Goal: Find specific page/section: Find specific page/section

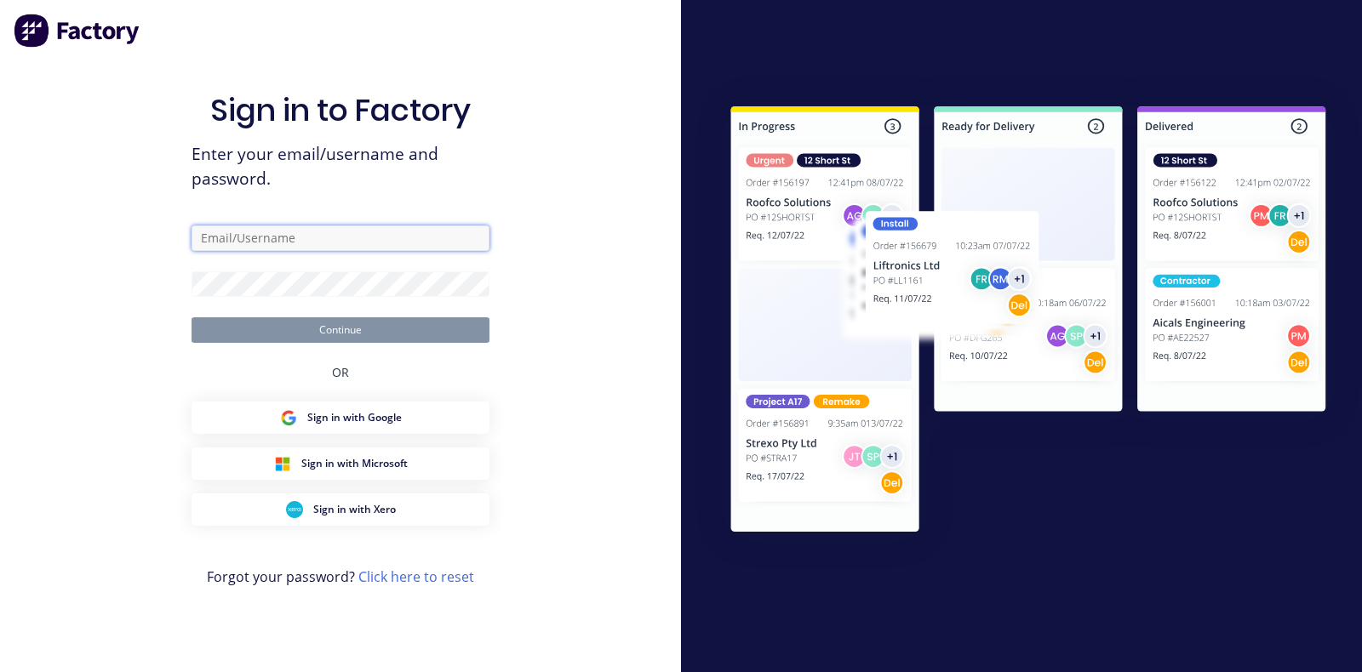
type input "[EMAIL_ADDRESS][DOMAIN_NAME]"
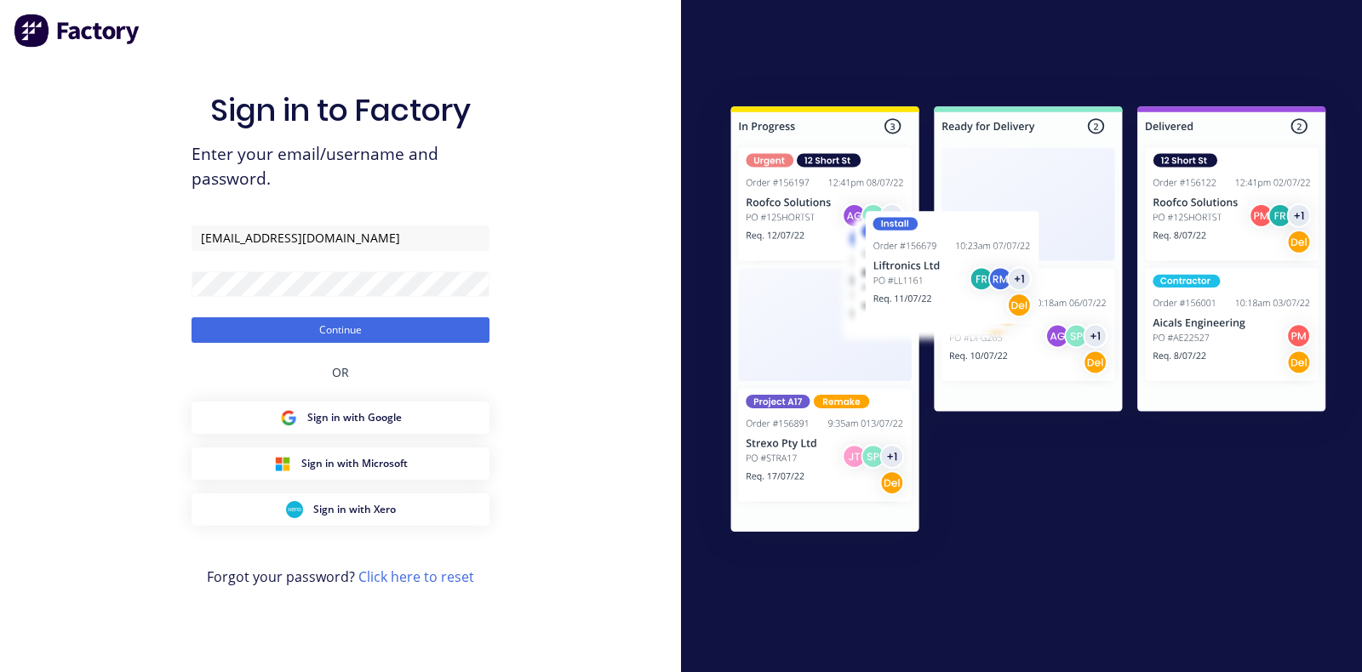
click at [91, 330] on div "Sign in to Factory Enter your email/username and password. [EMAIL_ADDRESS][DOMA…" at bounding box center [340, 336] width 681 height 672
click at [248, 332] on button "Continue" at bounding box center [340, 330] width 298 height 26
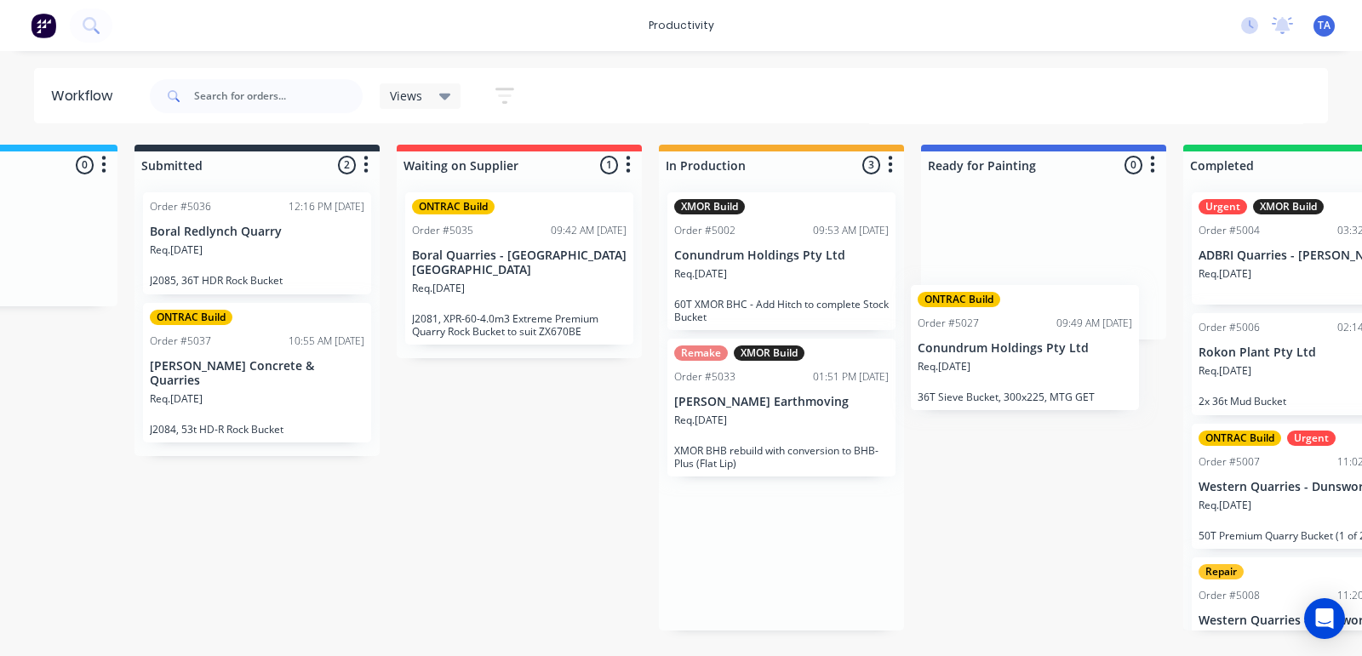
scroll to position [0, 169]
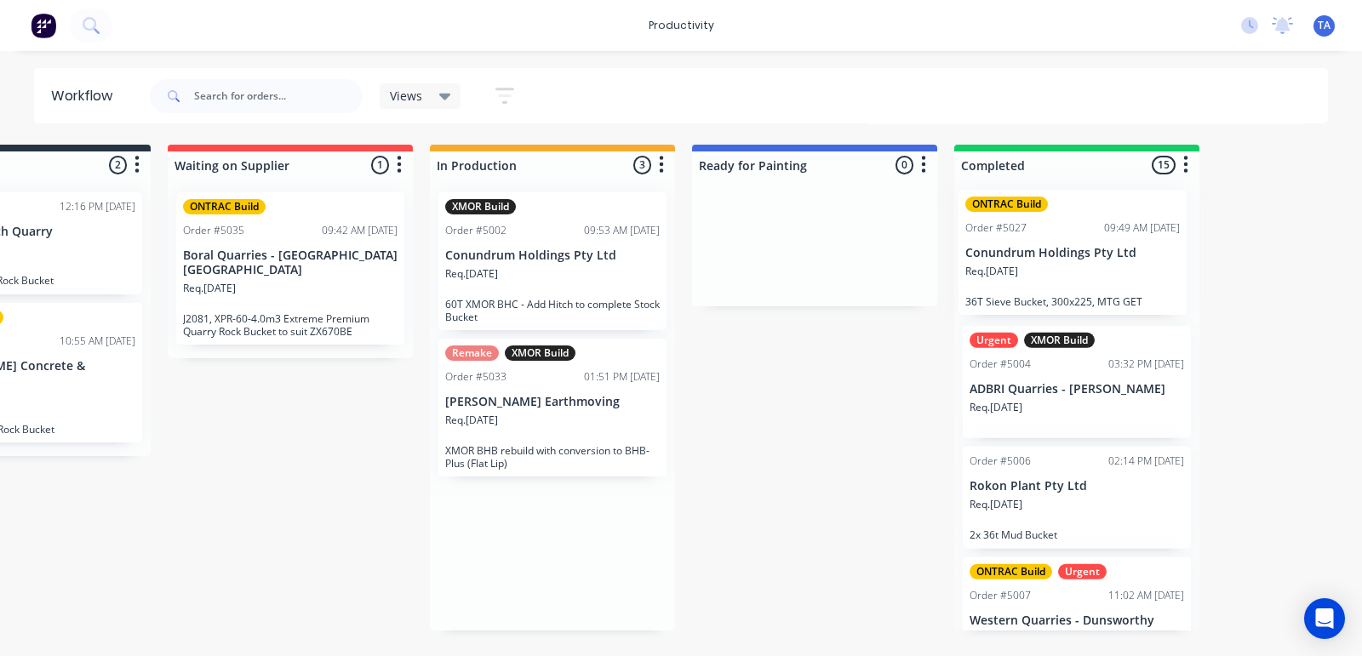
drag, startPoint x: 949, startPoint y: 418, endPoint x: 1085, endPoint y: 270, distance: 201.2
click at [1088, 270] on div "On Hold 0 Sort By Created date Required date Order number Customer name Most re…" at bounding box center [643, 388] width 2098 height 486
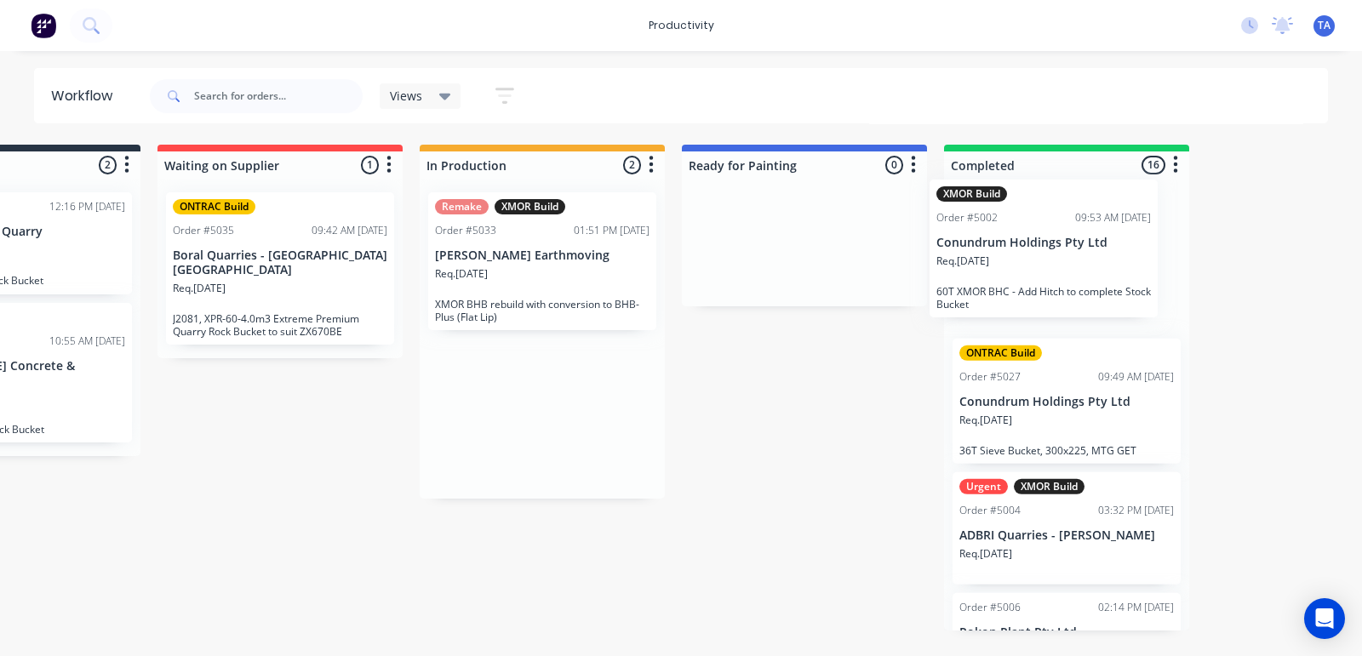
drag, startPoint x: 528, startPoint y: 250, endPoint x: 1034, endPoint y: 238, distance: 506.5
click at [1034, 238] on div "On Hold 0 Sort By Created date Required date Order number Customer name Most re…" at bounding box center [633, 388] width 2098 height 486
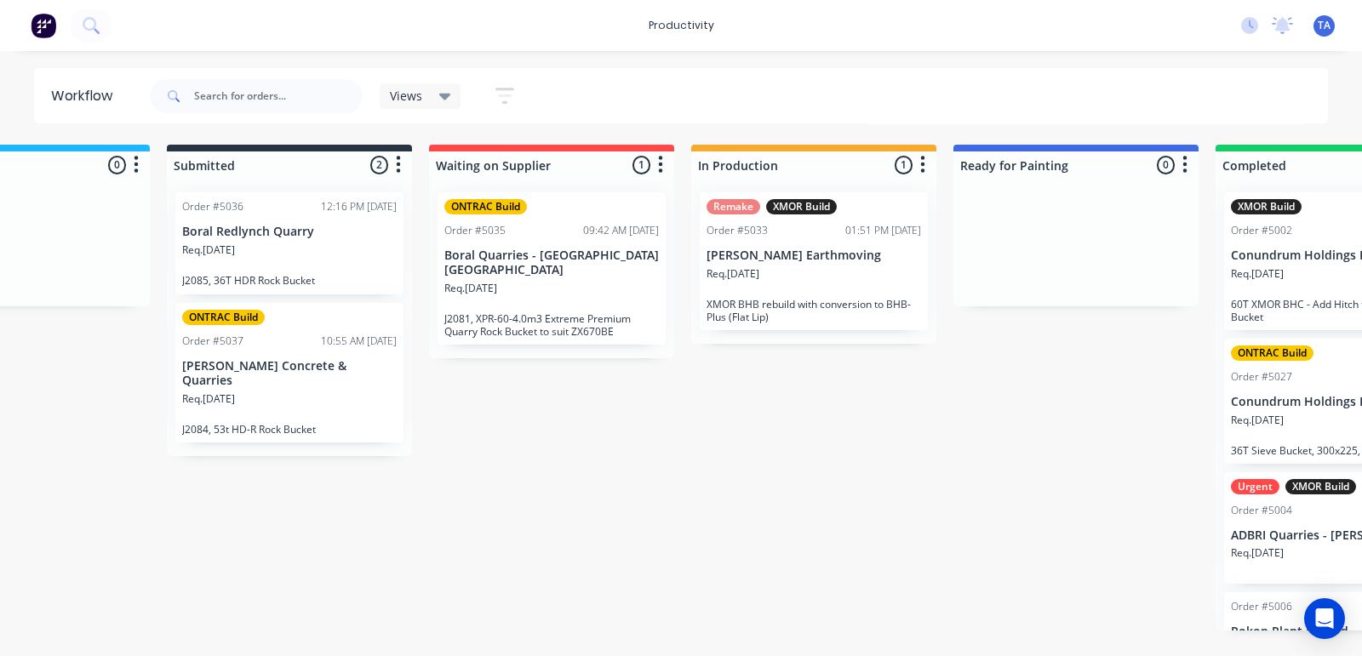
scroll to position [0, 216]
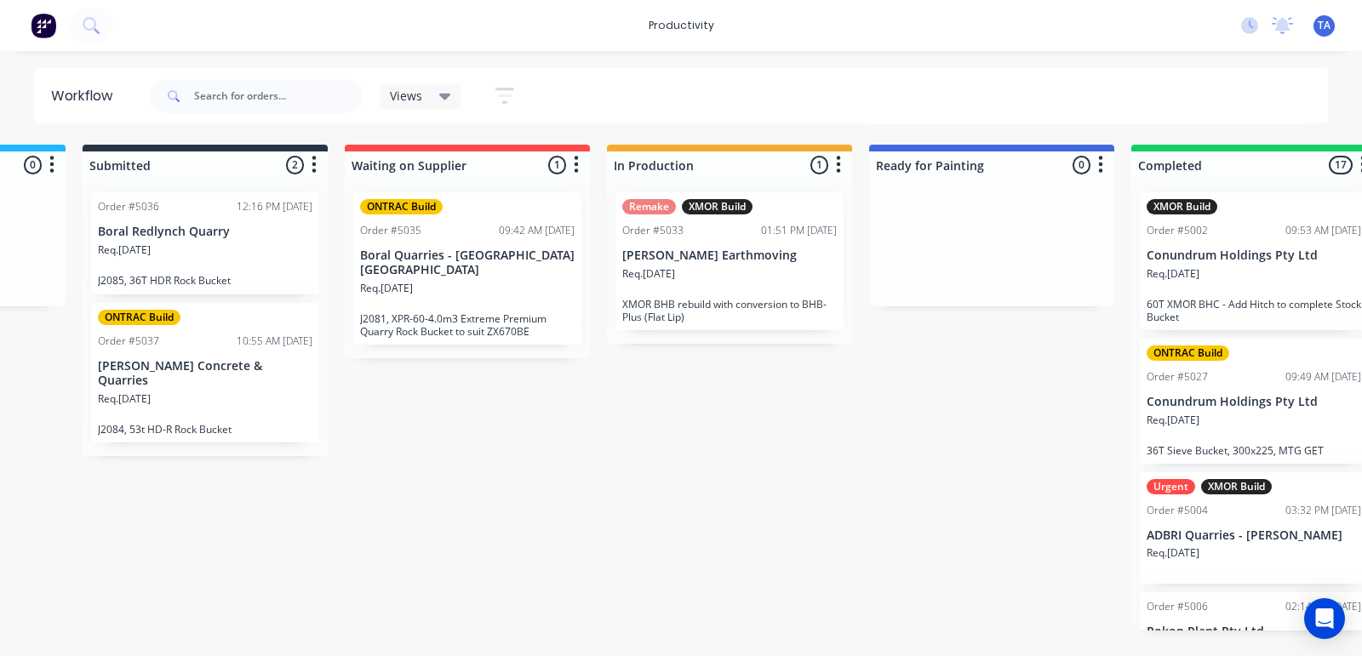
click at [762, 277] on div "Req. [DATE]" at bounding box center [729, 280] width 214 height 29
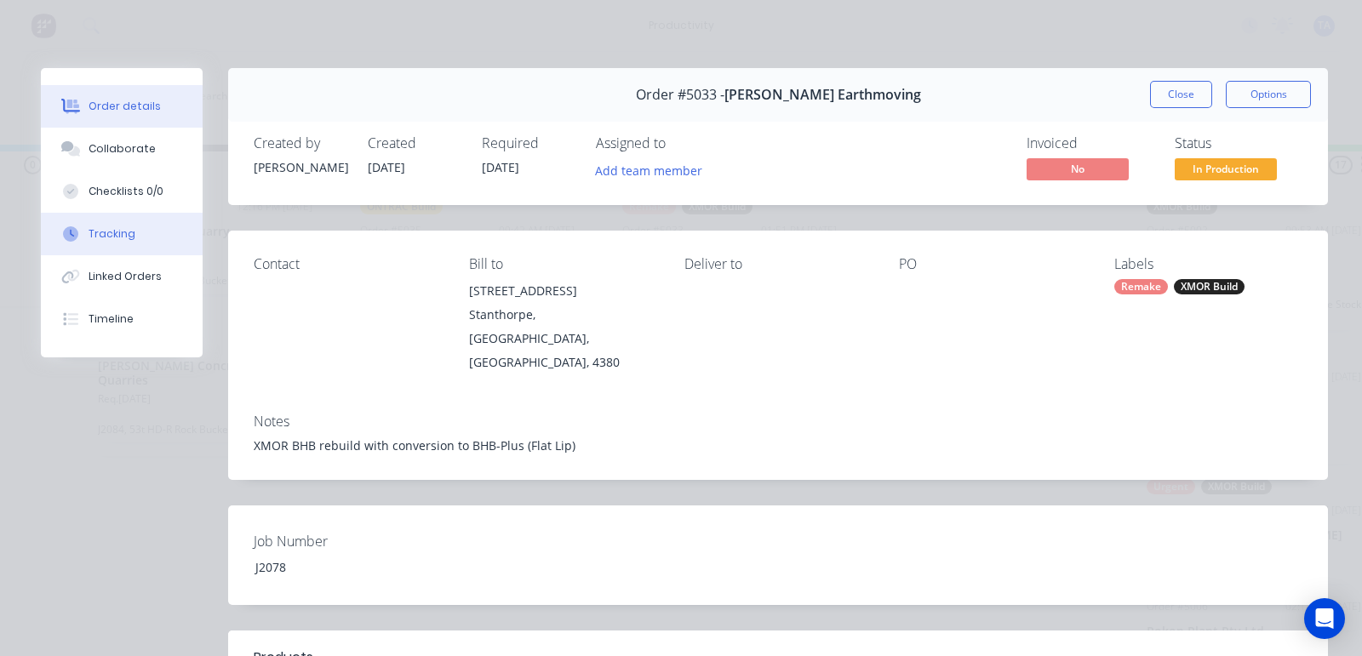
click at [145, 244] on button "Tracking" at bounding box center [122, 234] width 162 height 43
